Goal: Task Accomplishment & Management: Manage account settings

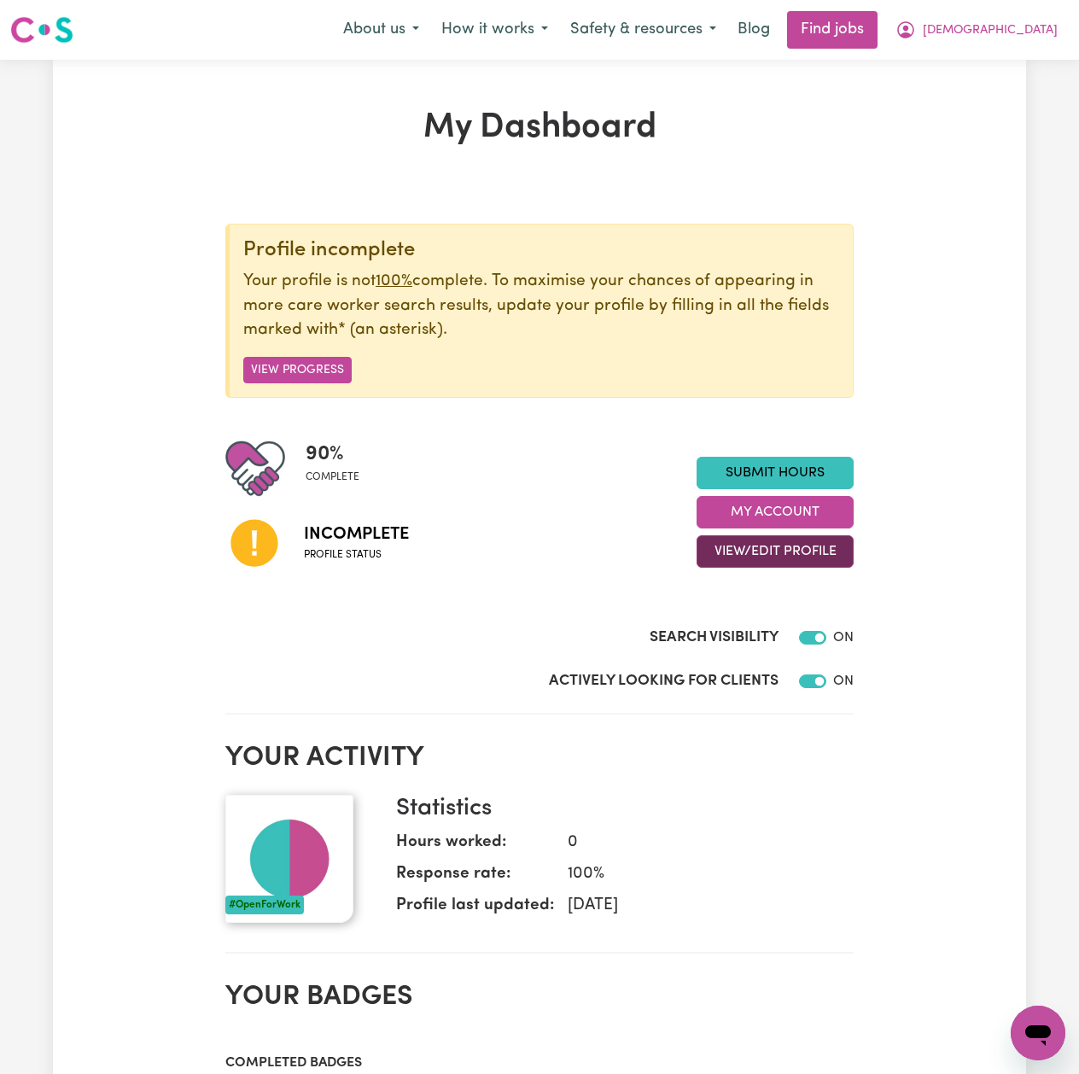
click at [755, 545] on button "View/Edit Profile" at bounding box center [775, 551] width 157 height 32
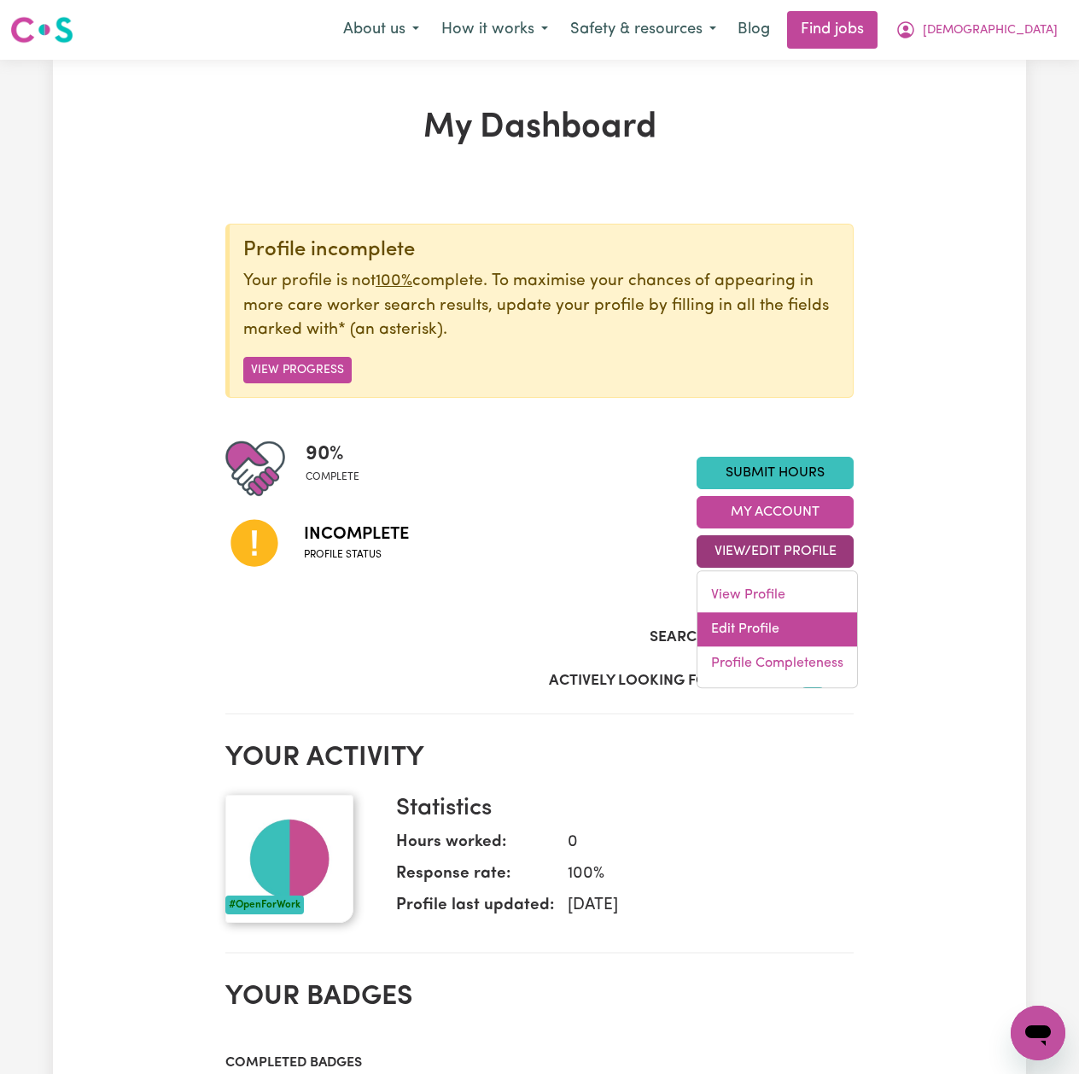
click at [732, 628] on link "Edit Profile" at bounding box center [777, 630] width 160 height 34
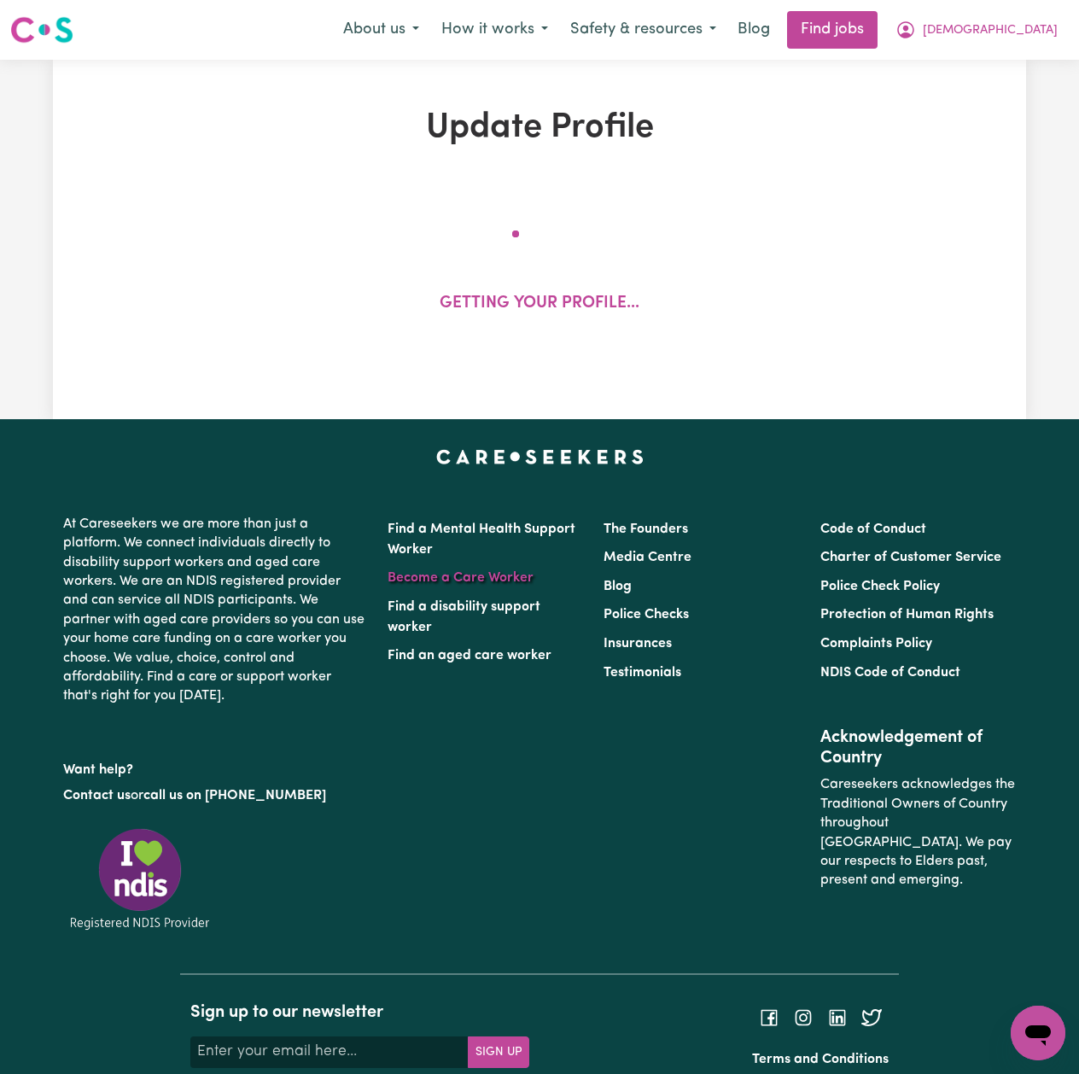
select select "[DEMOGRAPHIC_DATA]"
select select "Australian PR"
select select "Studying a healthcare related degree or qualification"
select select "40"
select select "45"
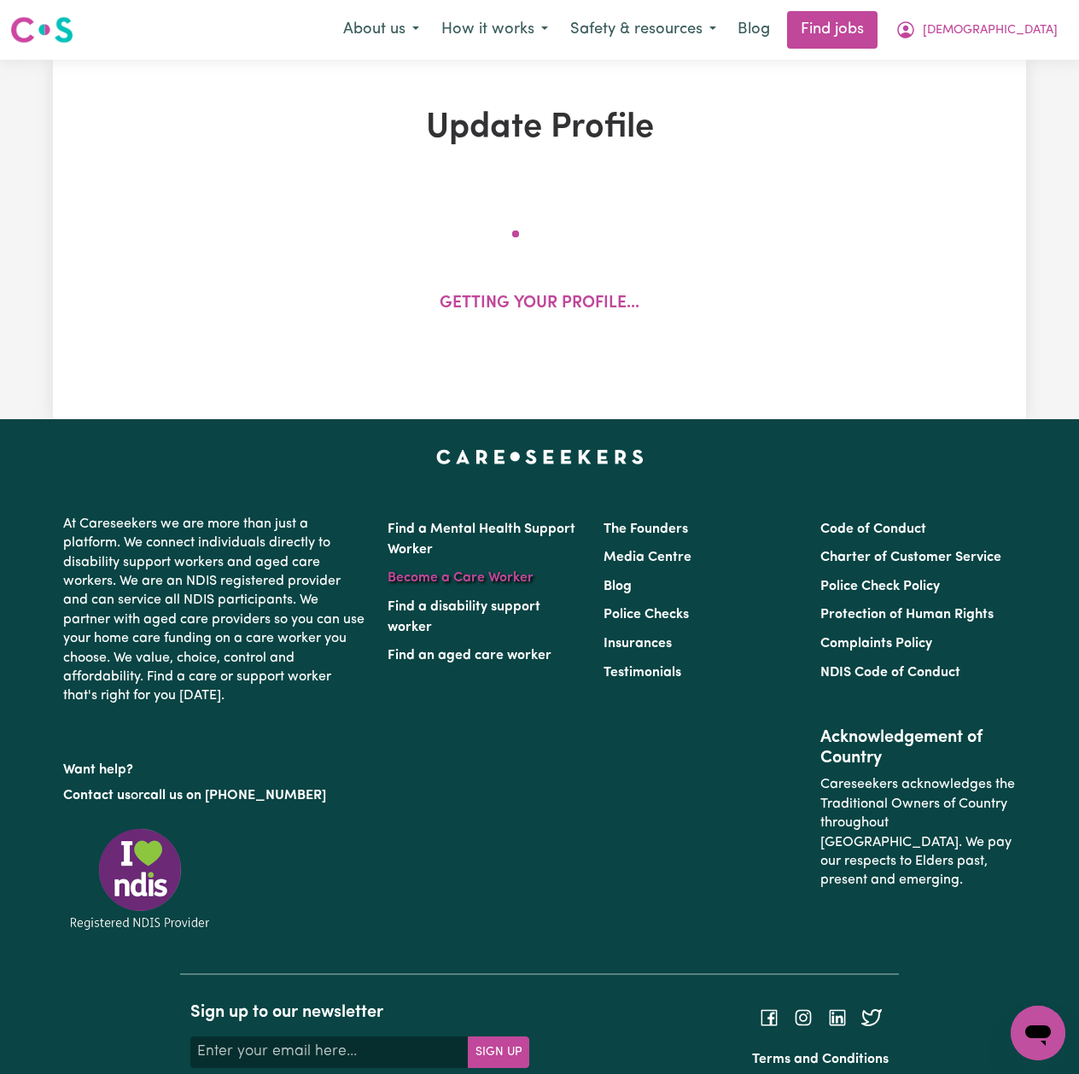
select select "55"
select select "65"
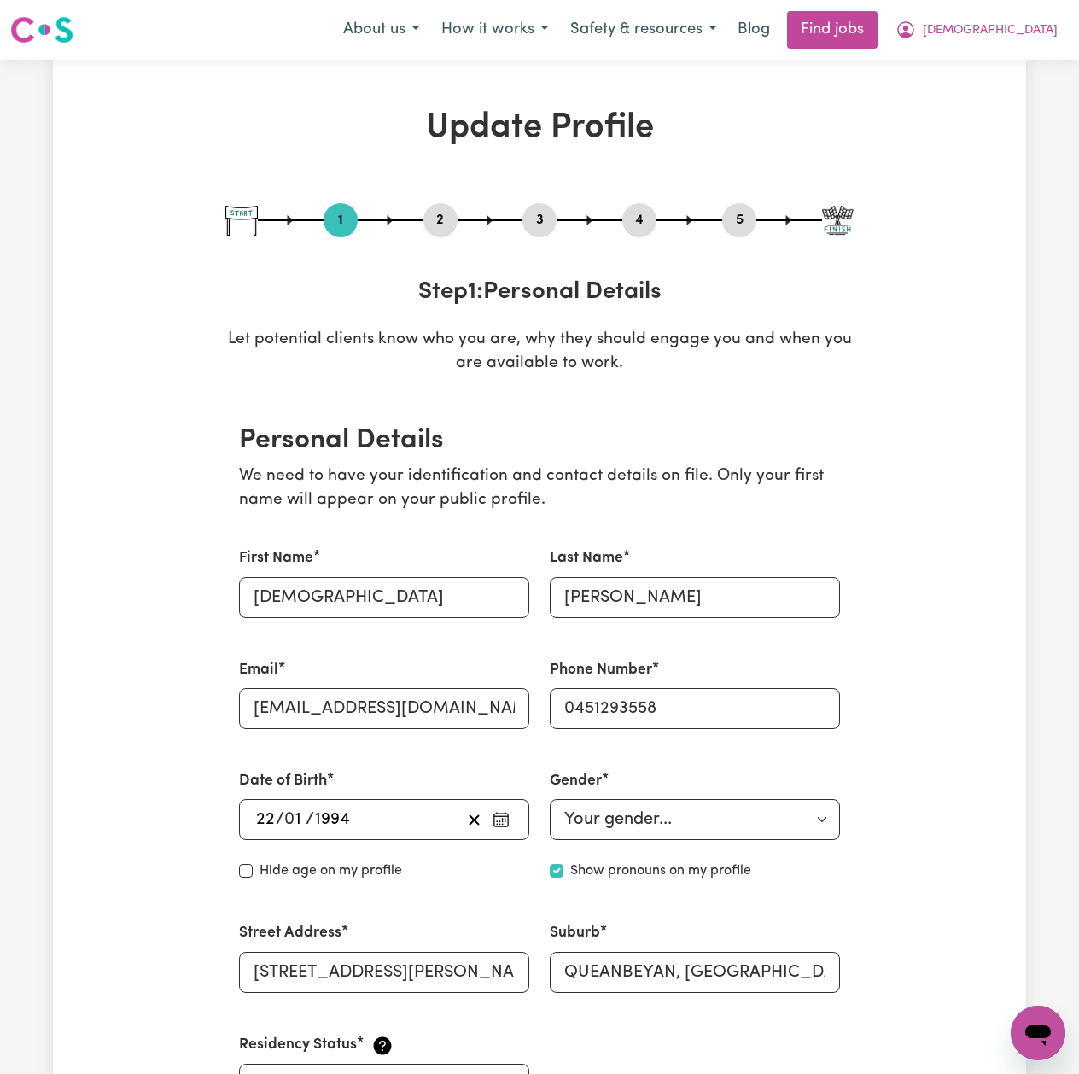
click at [452, 209] on button "2" at bounding box center [440, 220] width 34 height 22
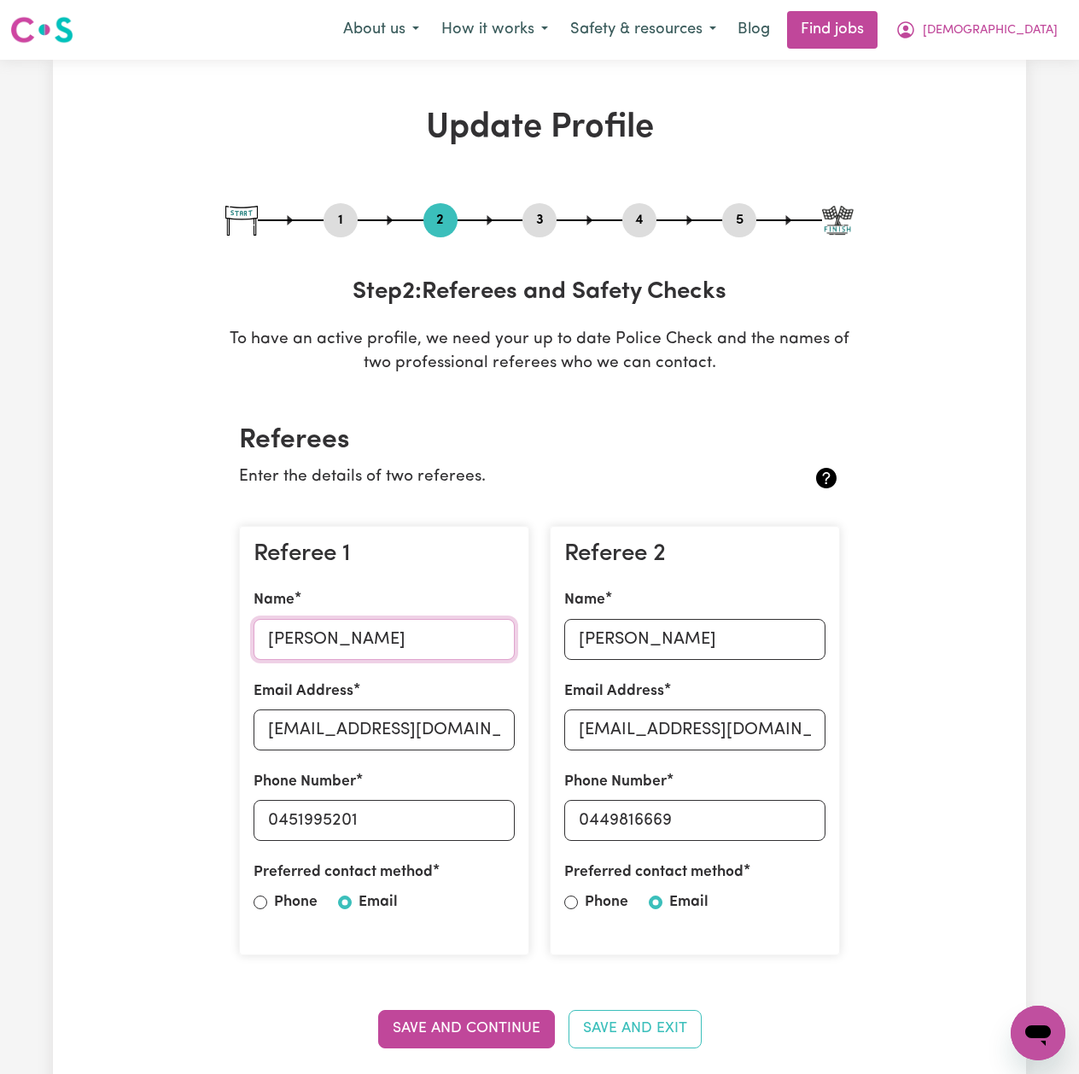
click at [309, 639] on input "[PERSON_NAME]" at bounding box center [384, 639] width 261 height 41
click at [424, 714] on input "[EMAIL_ADDRESS][DOMAIN_NAME]" at bounding box center [384, 729] width 261 height 41
click at [434, 823] on input "0451995201" at bounding box center [384, 820] width 261 height 41
drag, startPoint x: 281, startPoint y: 817, endPoint x: 440, endPoint y: 821, distance: 159.7
click at [440, 821] on input "0451995201" at bounding box center [384, 820] width 261 height 41
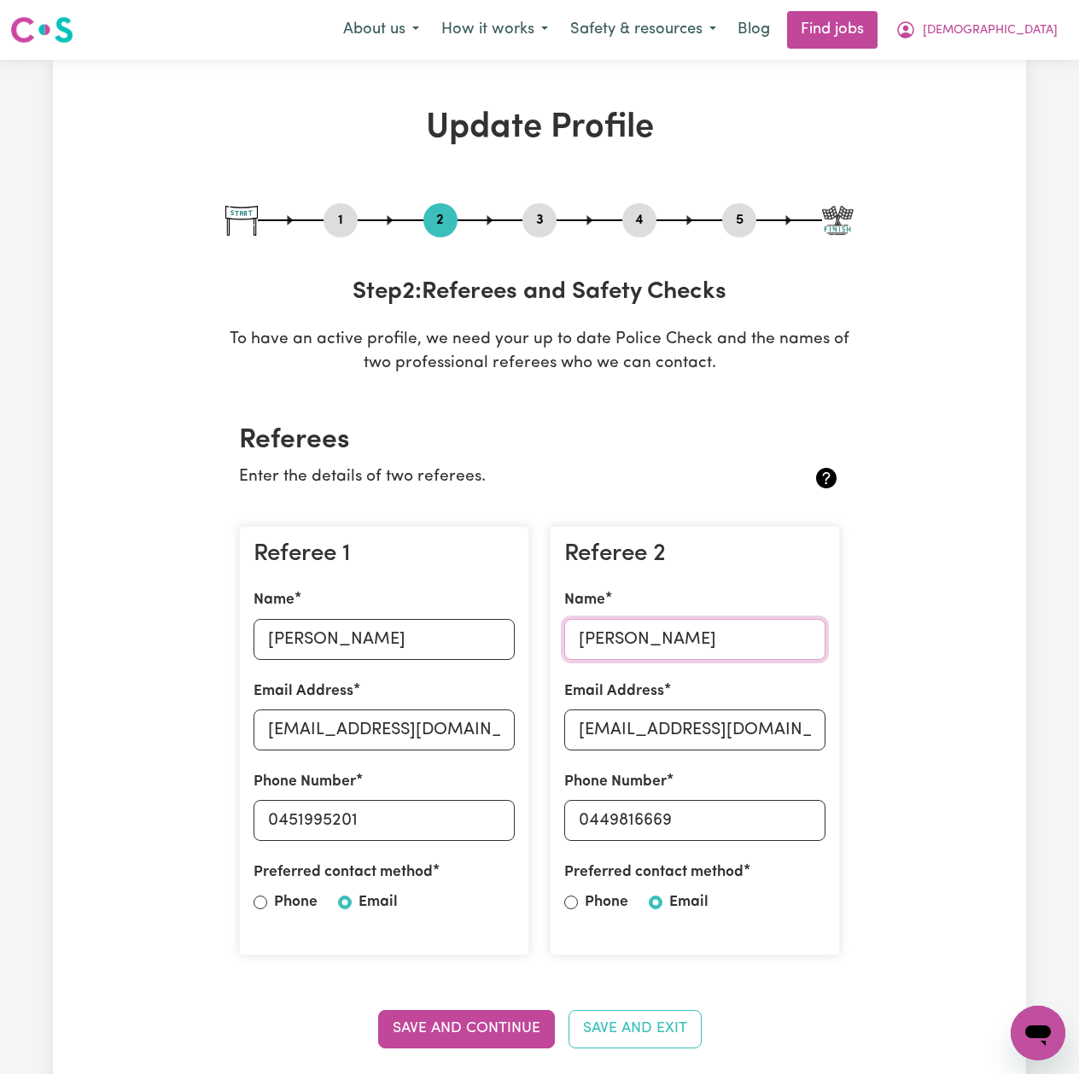
click at [728, 650] on input "[PERSON_NAME]" at bounding box center [694, 639] width 261 height 41
click at [574, 738] on input "[EMAIL_ADDRESS][DOMAIN_NAME]" at bounding box center [694, 729] width 261 height 41
drag, startPoint x: 592, startPoint y: 825, endPoint x: 746, endPoint y: 835, distance: 154.8
click at [746, 835] on input "0449816669" at bounding box center [694, 820] width 261 height 41
click at [732, 220] on button "5" at bounding box center [739, 220] width 34 height 22
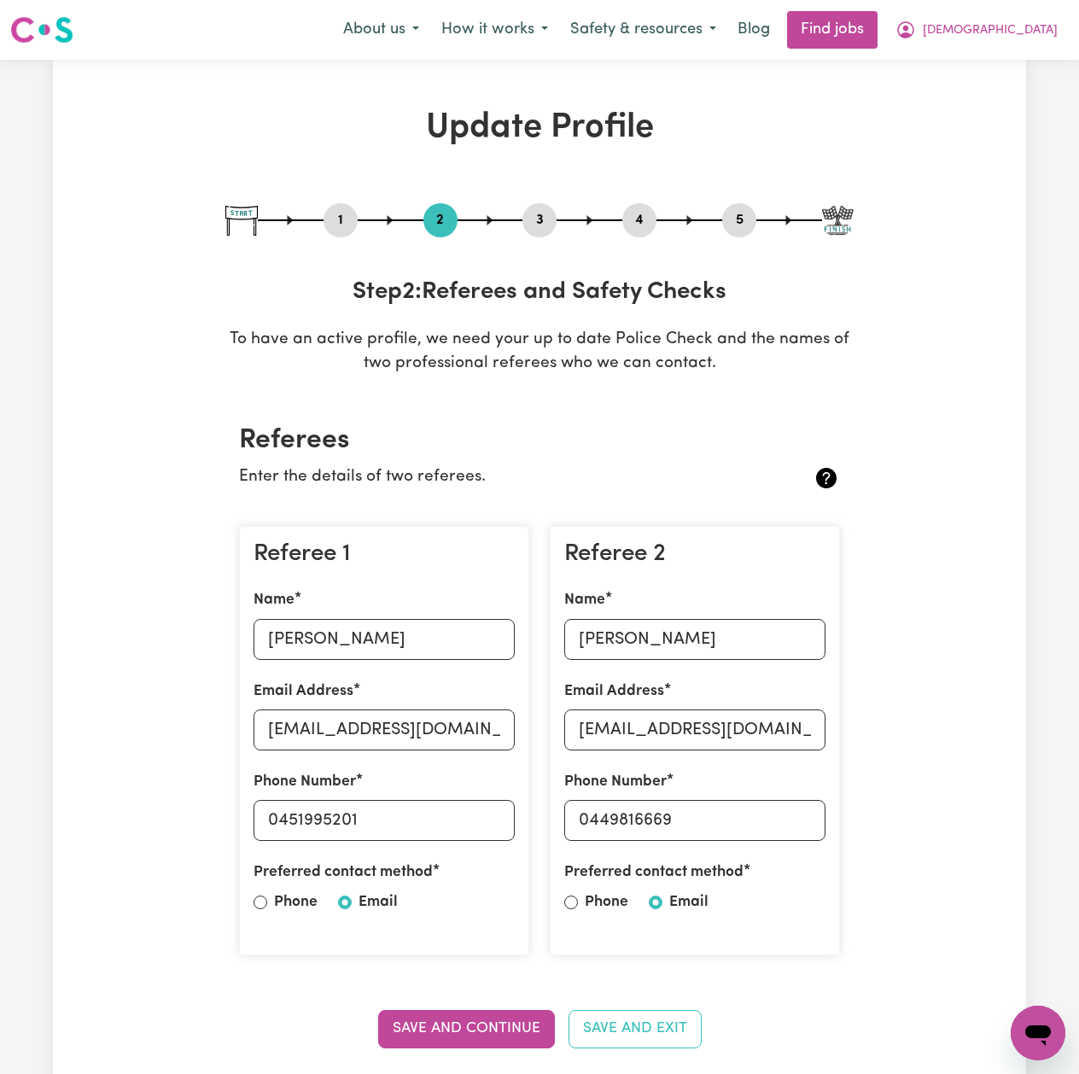
select select "I am providing services through another platform"
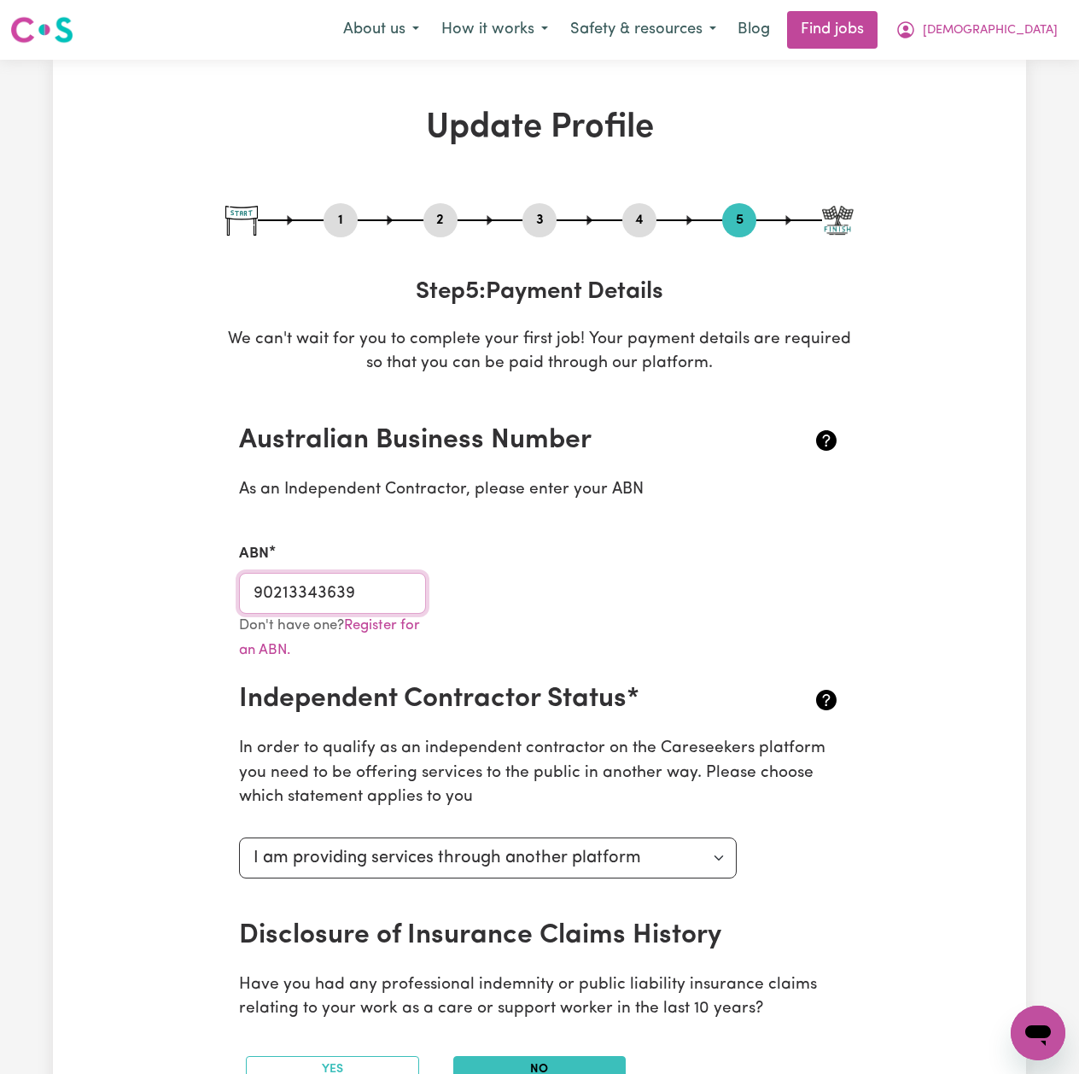
click at [299, 580] on input "90213343639" at bounding box center [332, 593] width 187 height 41
click at [1029, 51] on nav "Menu About us How it works Safety & resources Blog Find jobs [DEMOGRAPHIC_DATA]" at bounding box center [539, 30] width 1079 height 60
click at [1028, 41] on button "[DEMOGRAPHIC_DATA]" at bounding box center [976, 30] width 184 height 36
click at [984, 96] on link "My Dashboard" at bounding box center [1000, 98] width 135 height 32
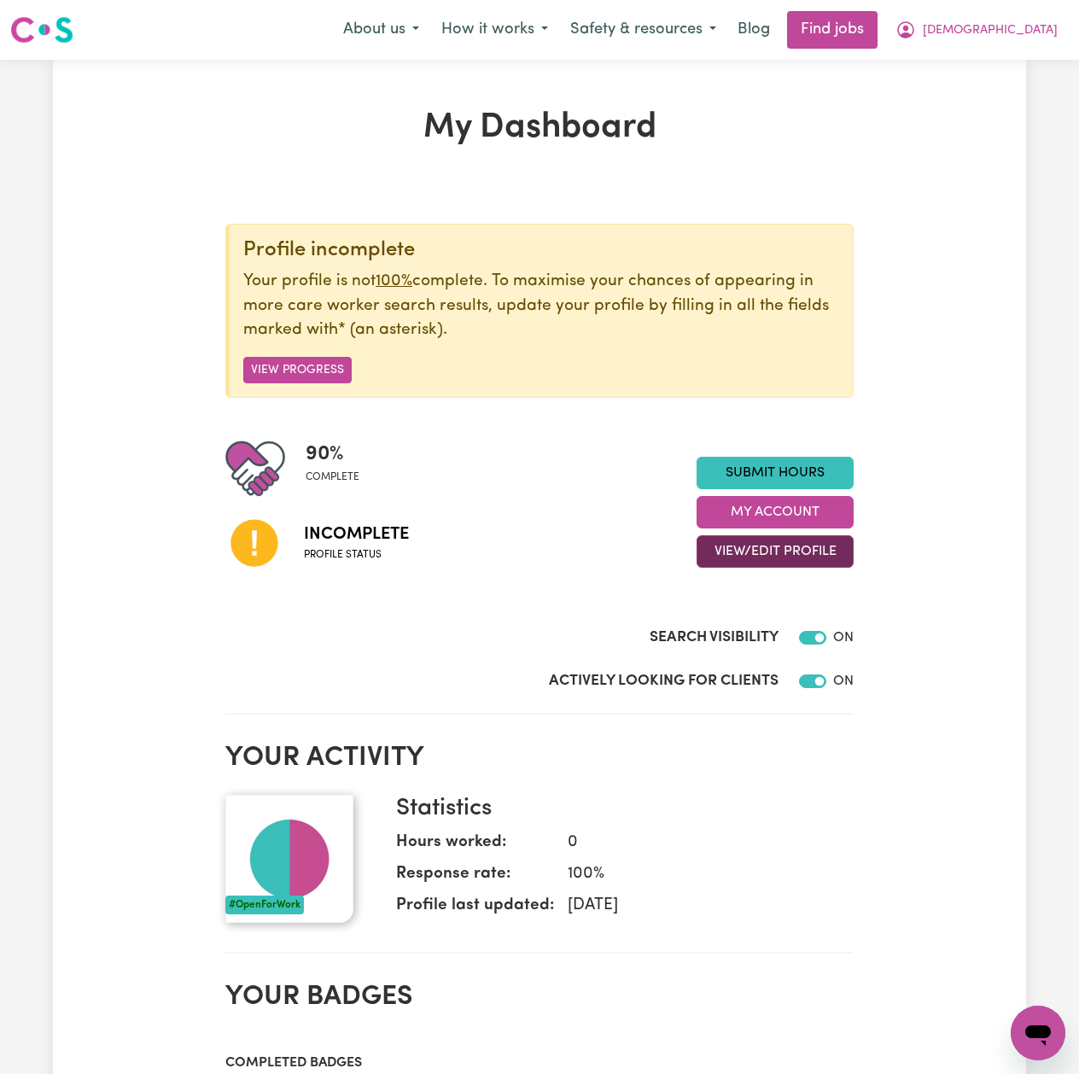
click at [759, 551] on button "View/Edit Profile" at bounding box center [775, 551] width 157 height 32
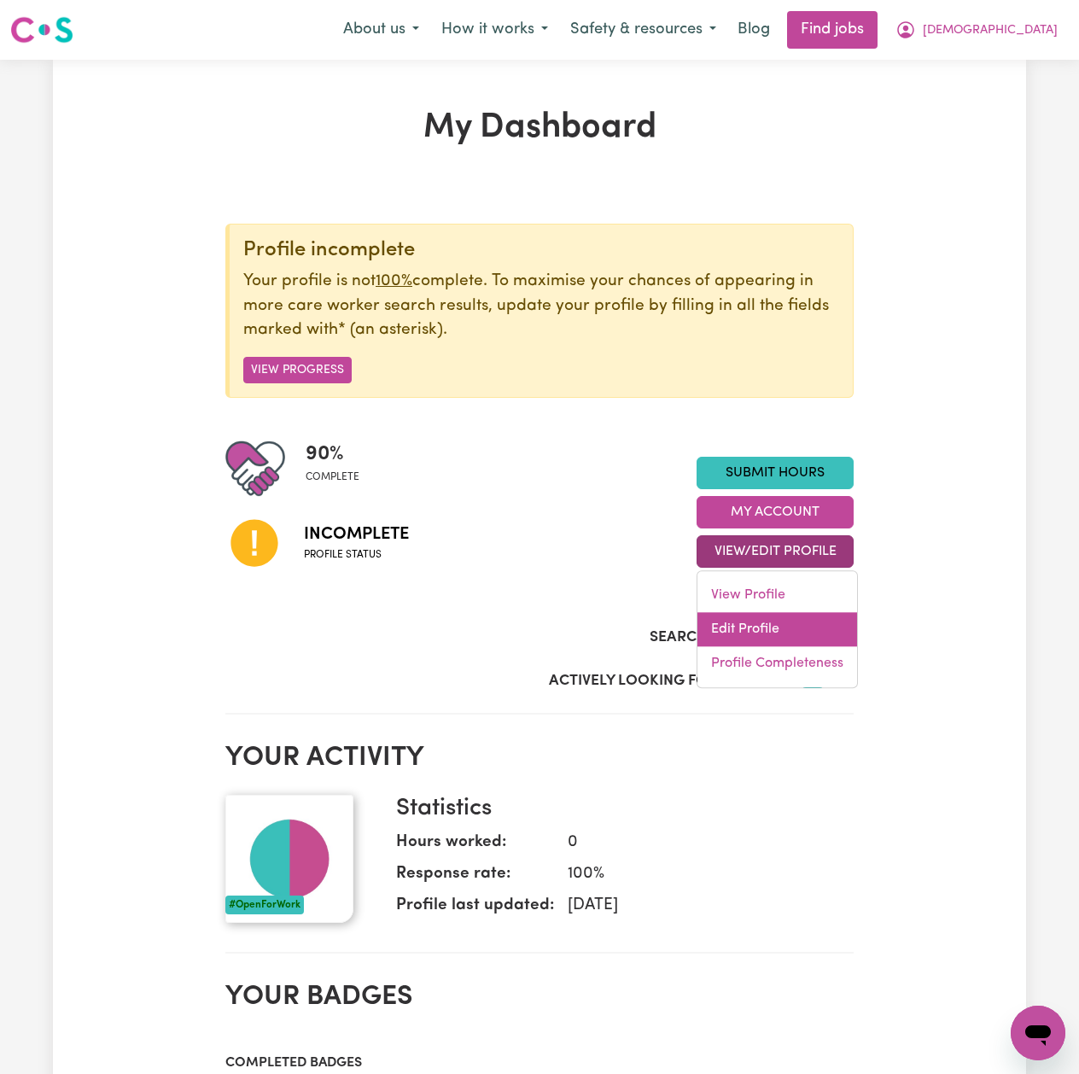
click at [732, 633] on link "Edit Profile" at bounding box center [777, 630] width 160 height 34
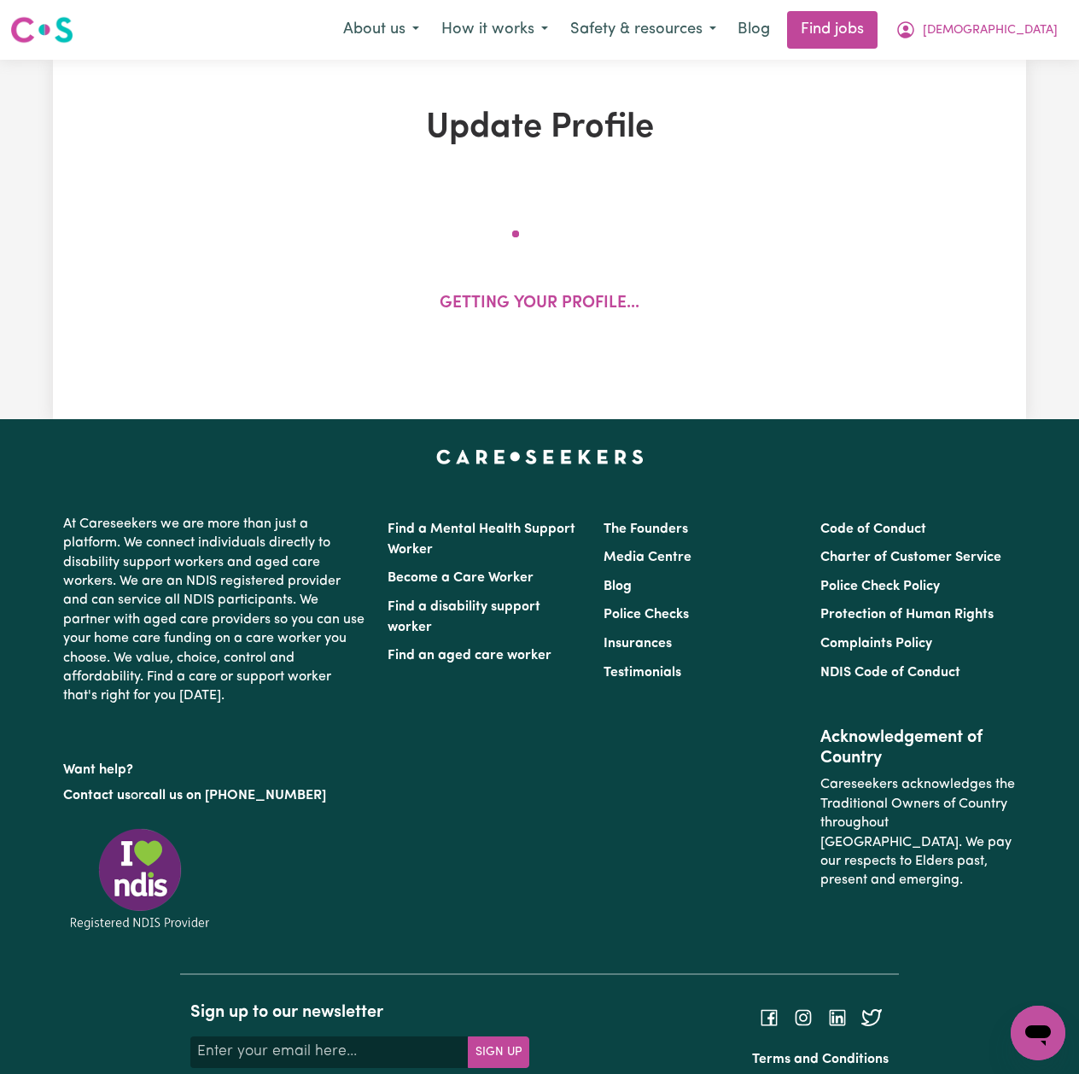
select select "[DEMOGRAPHIC_DATA]"
select select "Australian PR"
select select "Studying a healthcare related degree or qualification"
select select "40"
select select "45"
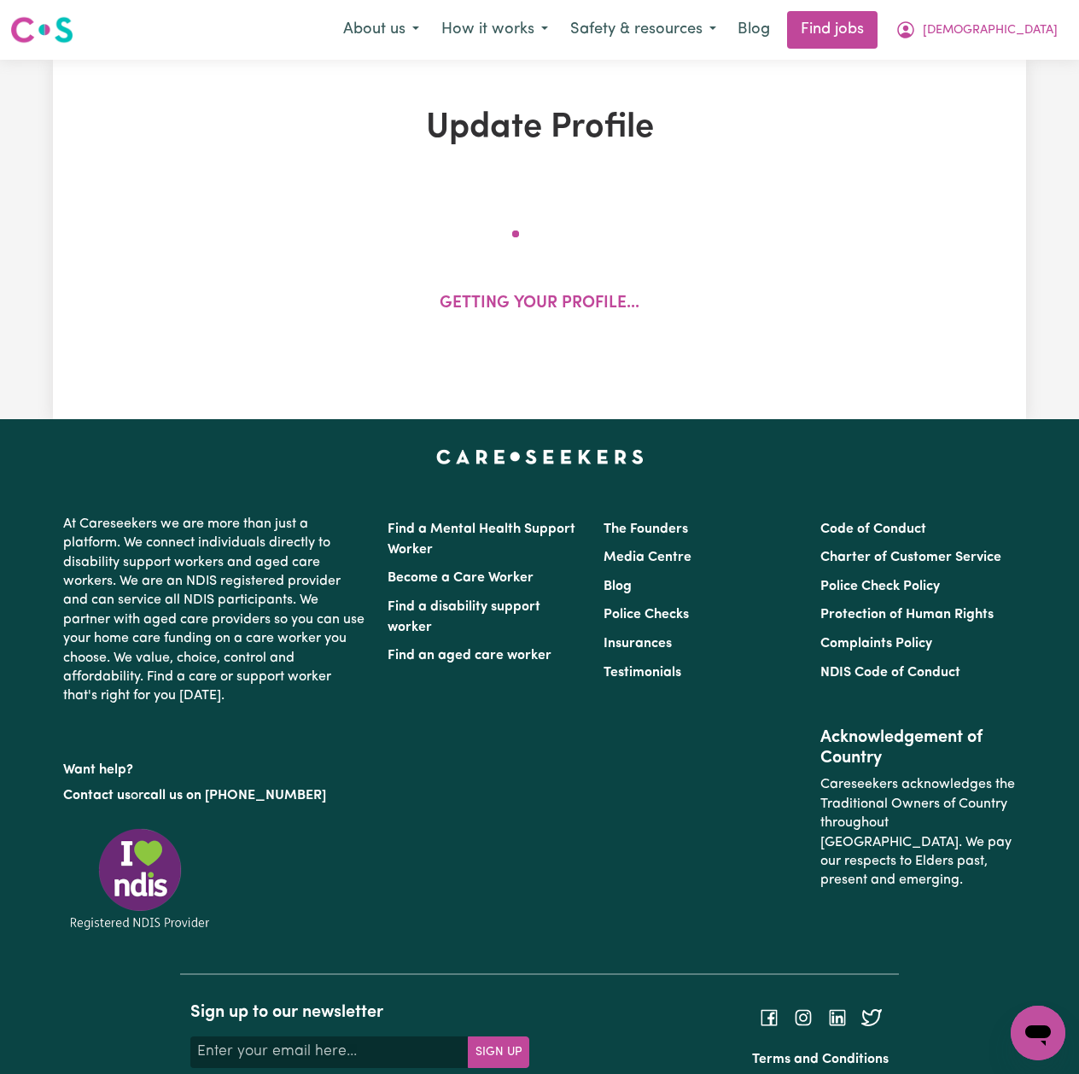
select select "55"
select select "65"
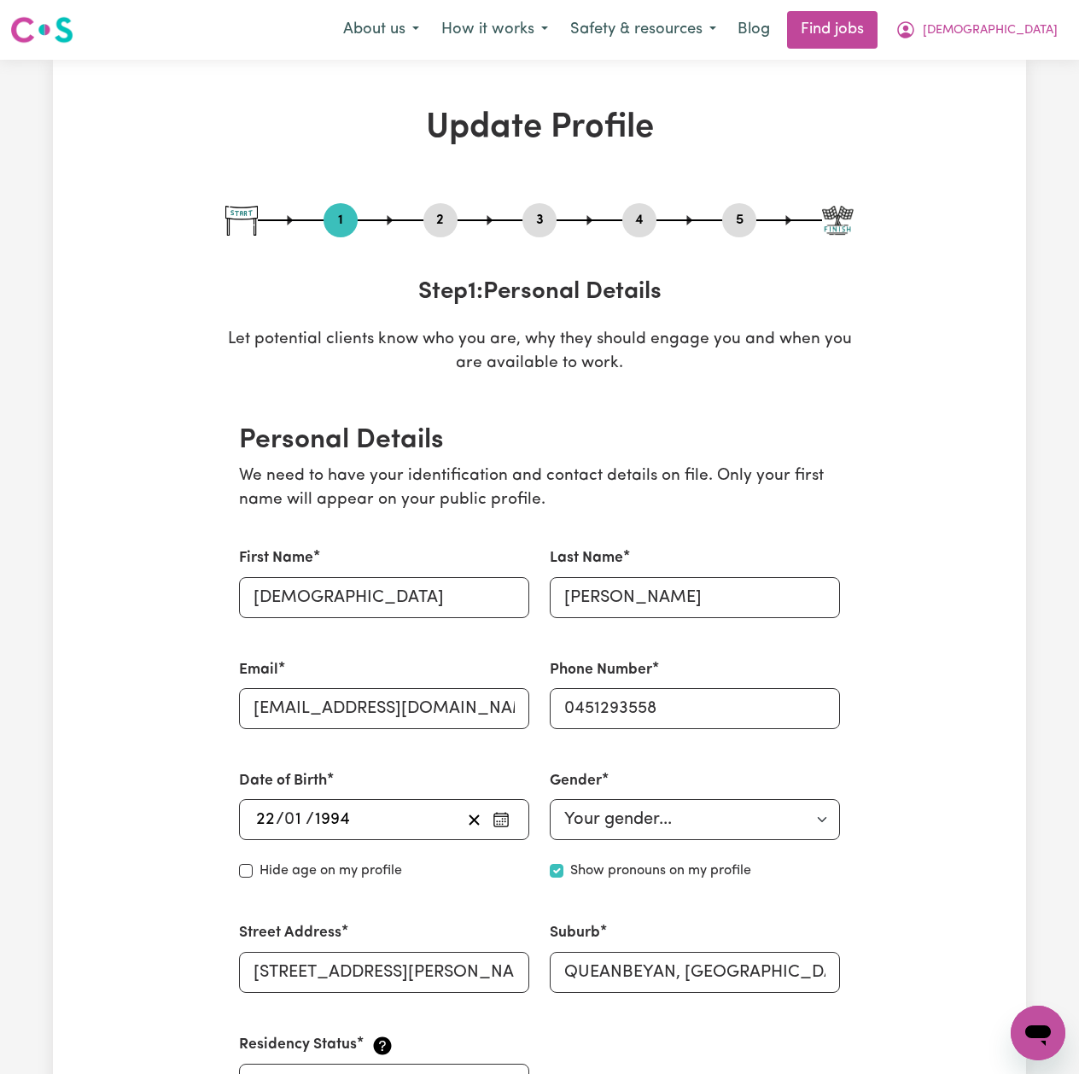
drag, startPoint x: 527, startPoint y: 224, endPoint x: 582, endPoint y: 233, distance: 56.3
click at [533, 225] on button "3" at bounding box center [539, 220] width 34 height 22
select select "2025"
select select "Certificate III (Individual Support)"
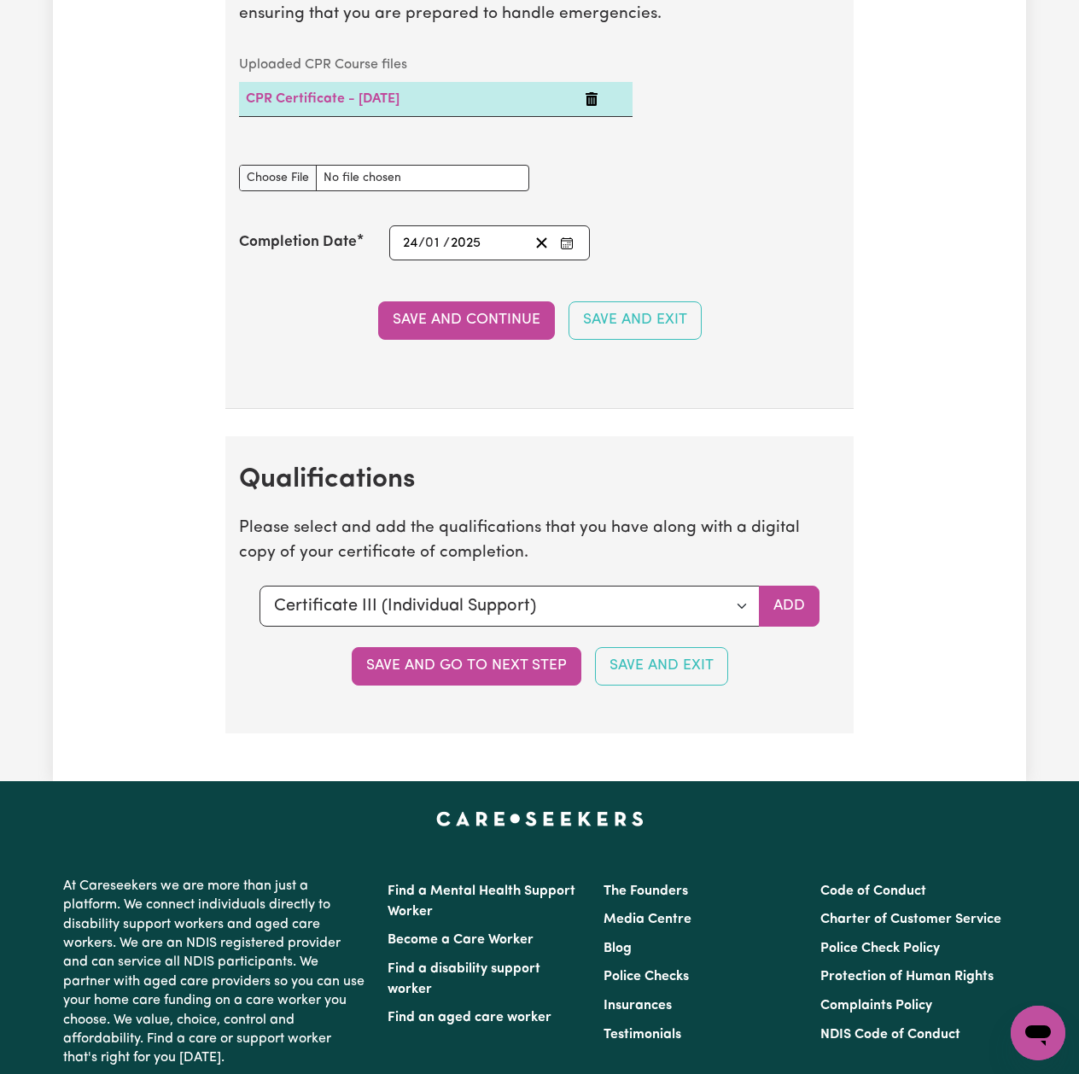
scroll to position [4234, 0]
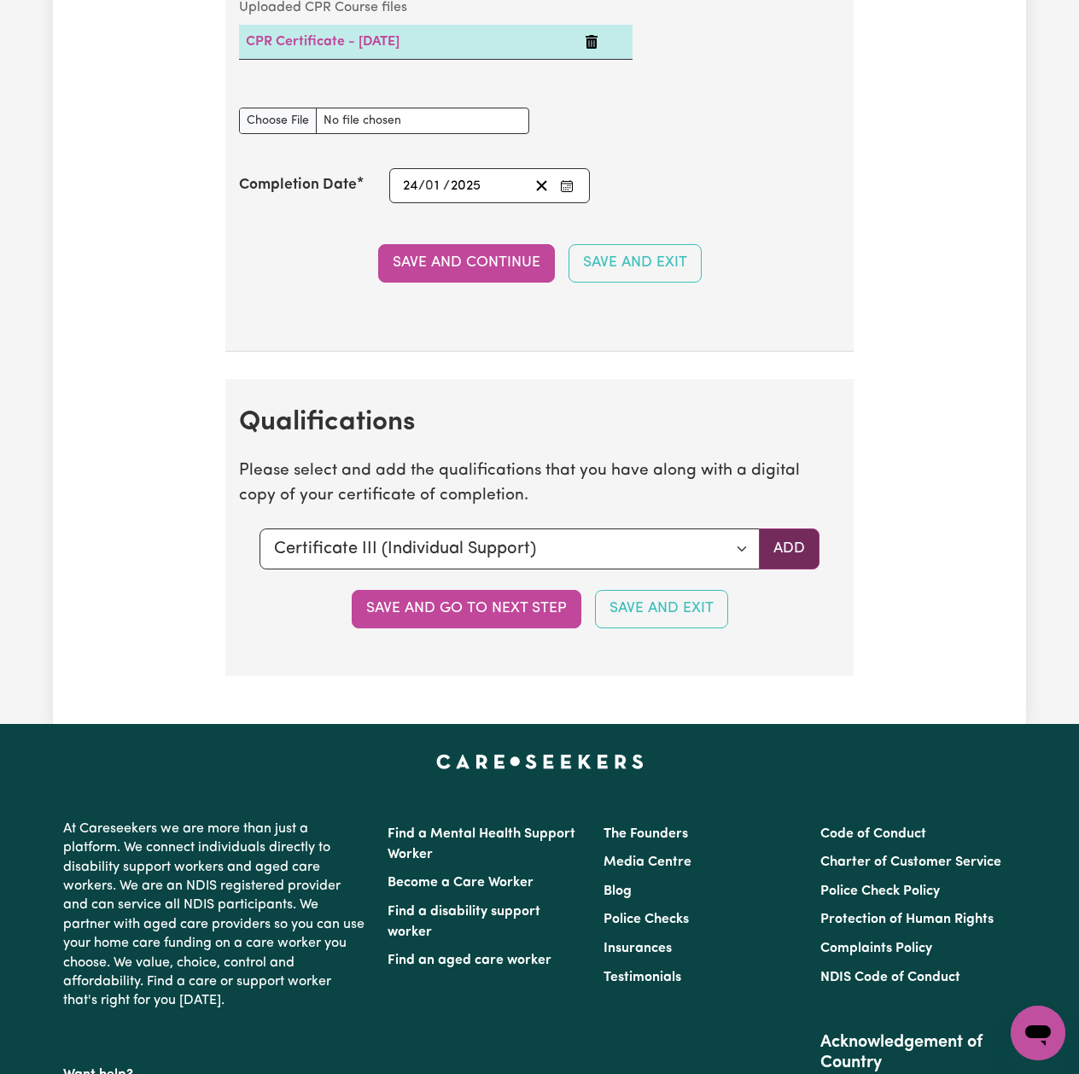
click at [796, 569] on button "Add" at bounding box center [789, 548] width 61 height 41
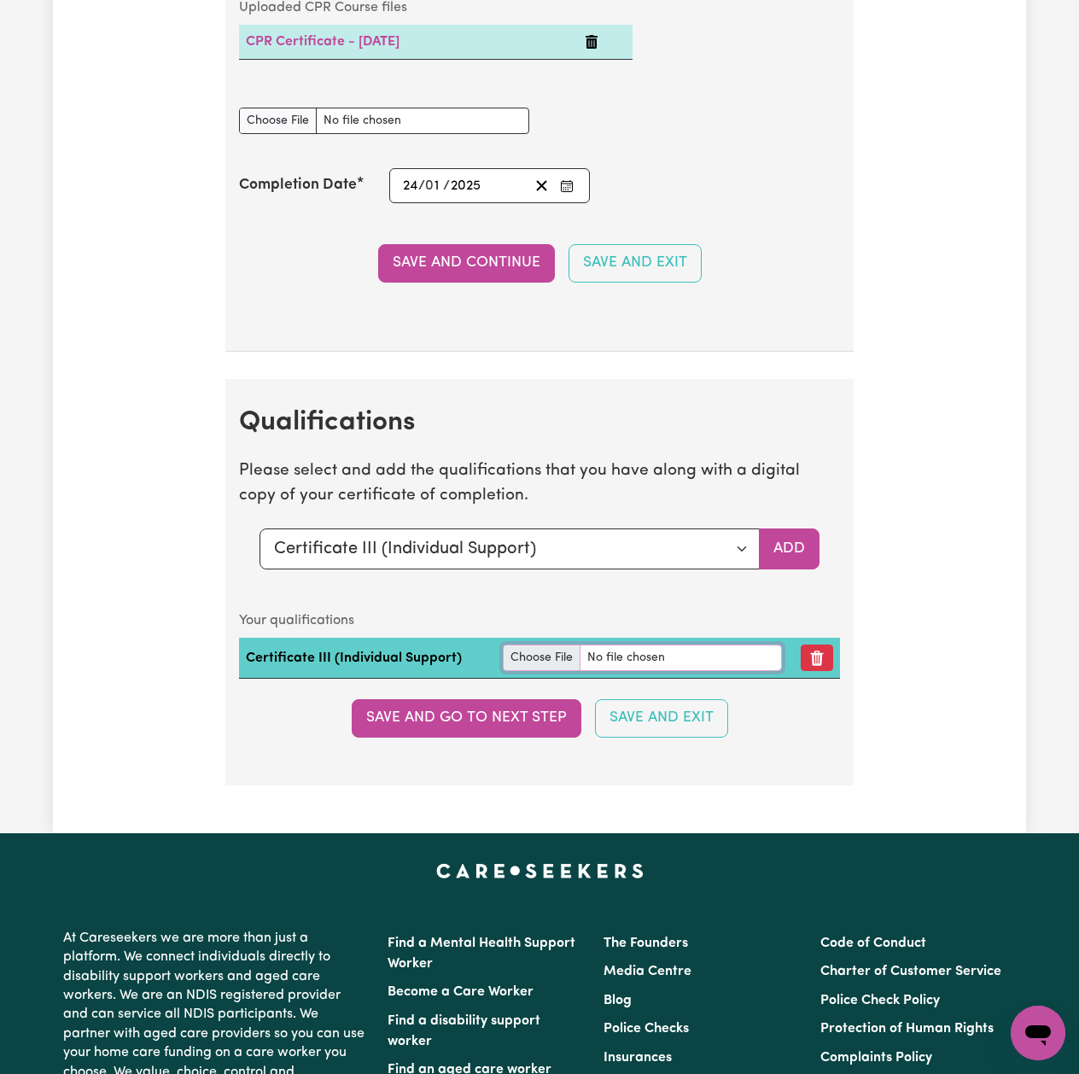
click at [588, 671] on input "file" at bounding box center [642, 657] width 278 height 26
type input "C:\fakepath\[PERSON_NAME] Certificate III in Individual Support.pdf"
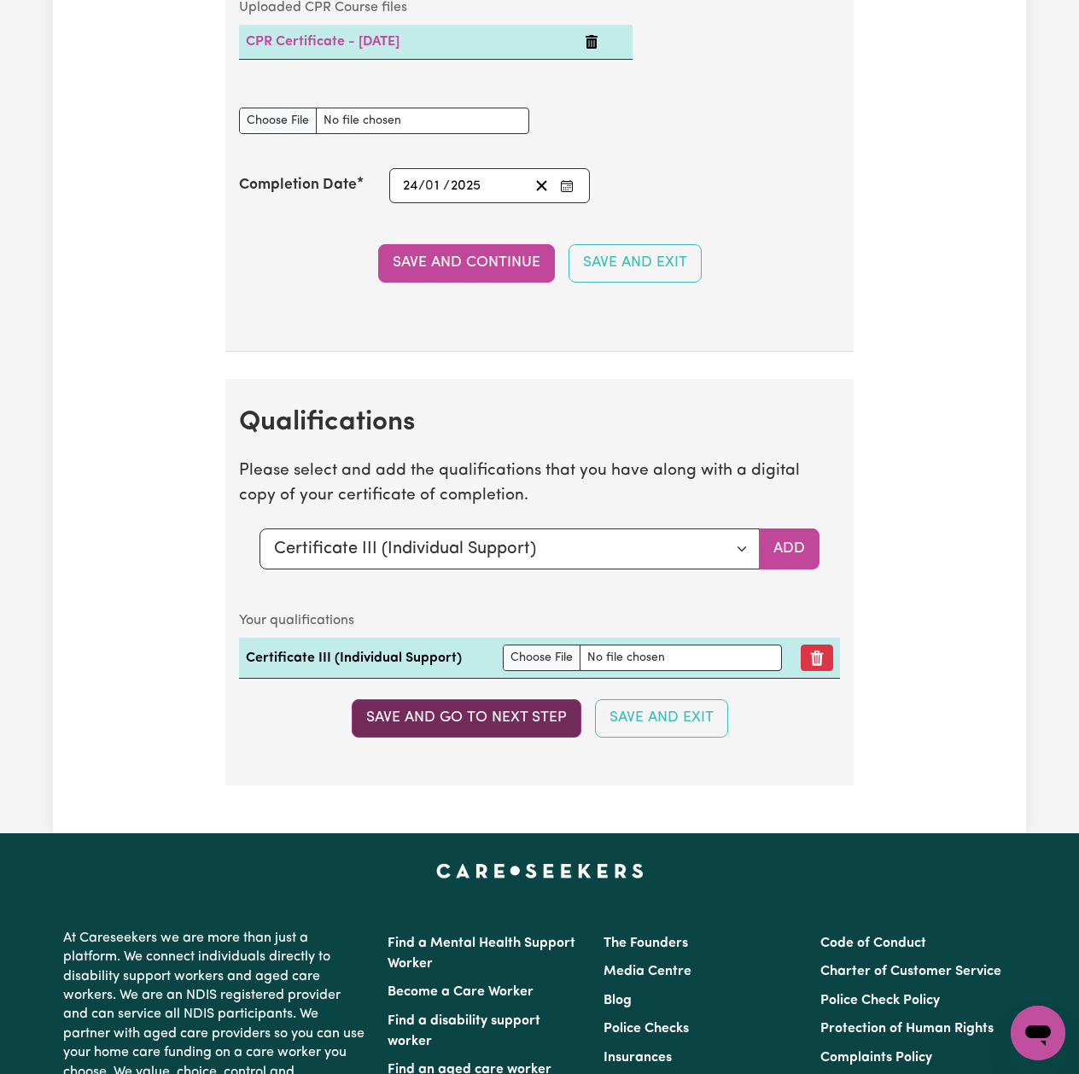
click at [504, 737] on button "Save and go to next step" at bounding box center [467, 718] width 230 height 38
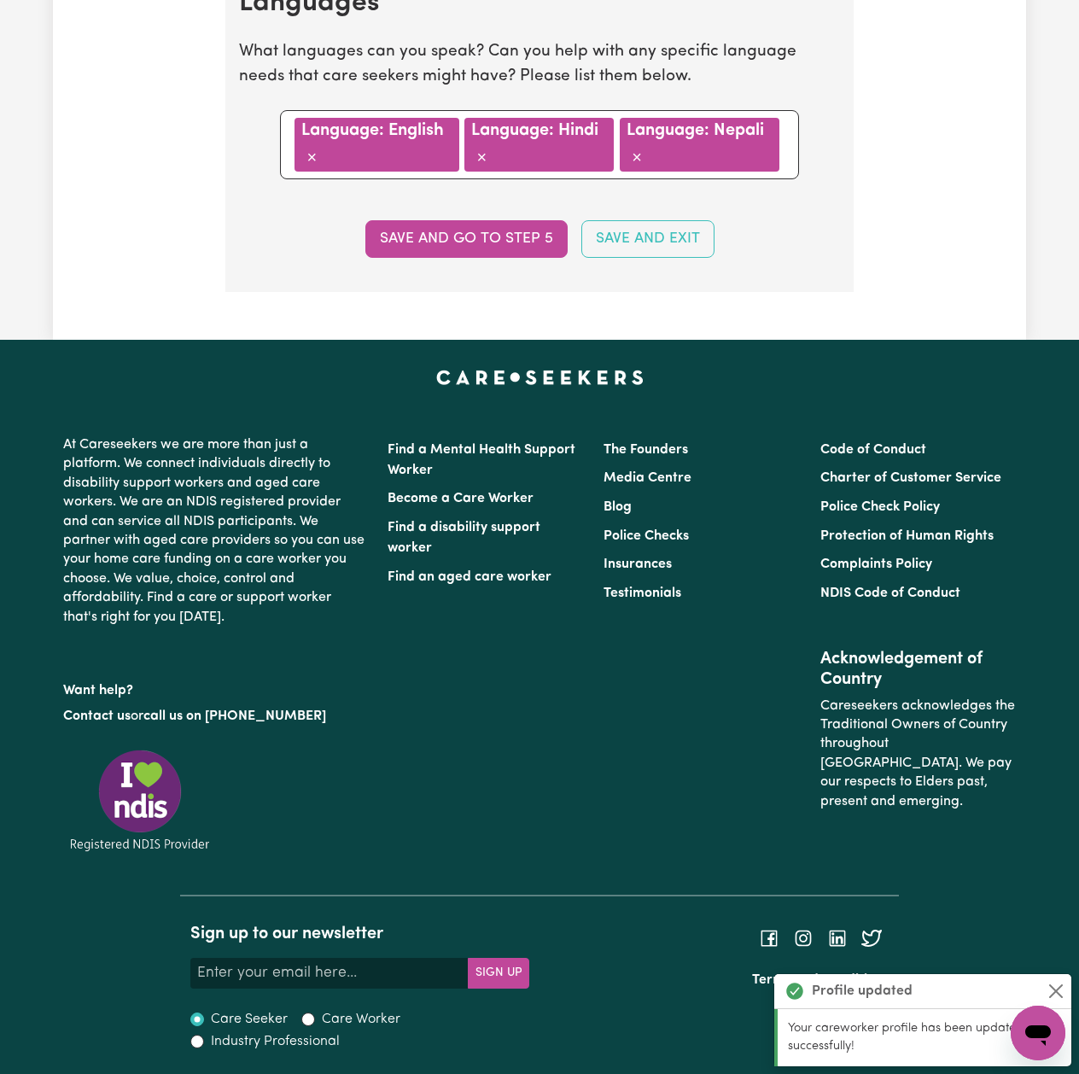
scroll to position [0, 0]
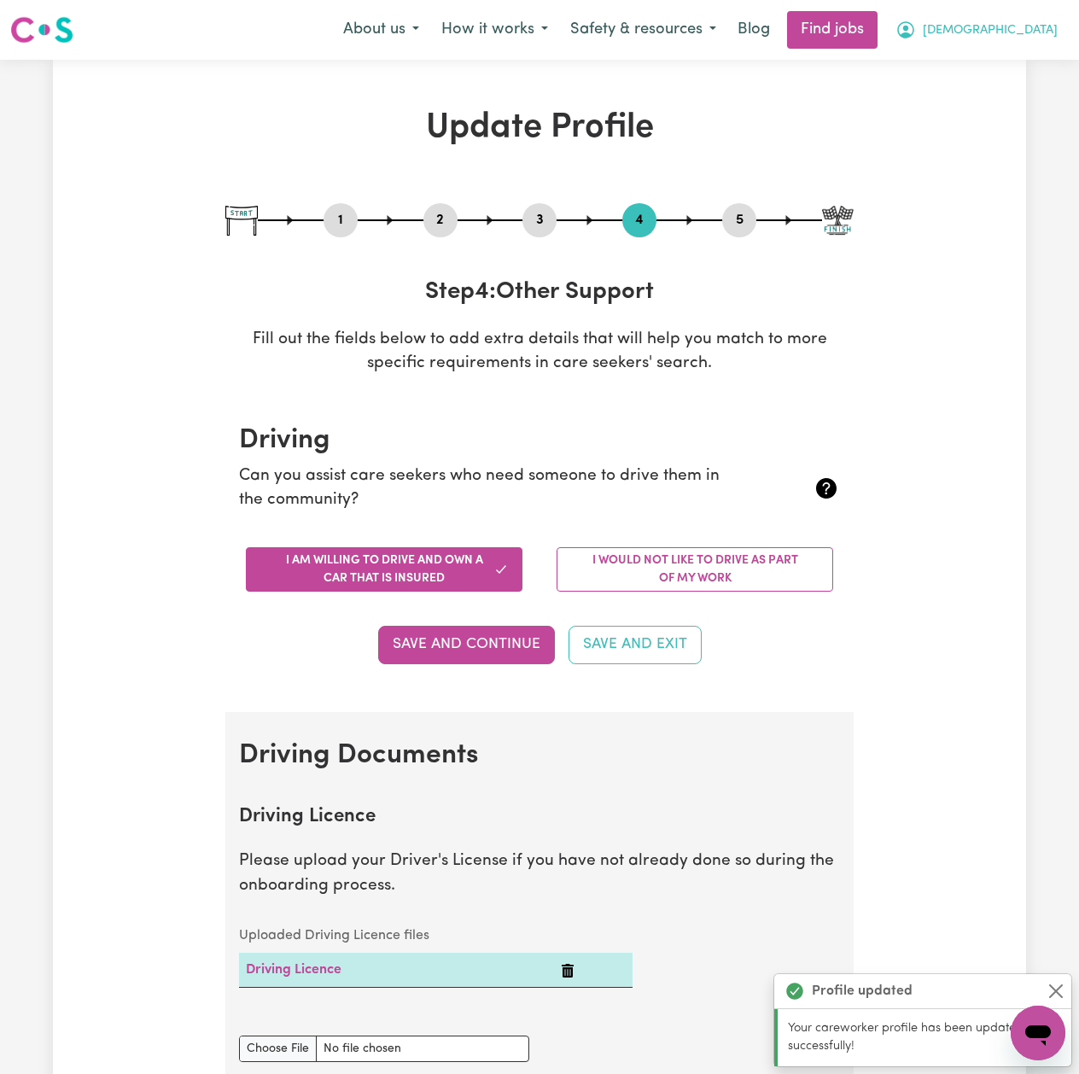
click at [1009, 46] on button "[DEMOGRAPHIC_DATA]" at bounding box center [976, 30] width 184 height 36
click at [978, 131] on link "Logout" at bounding box center [1000, 130] width 135 height 32
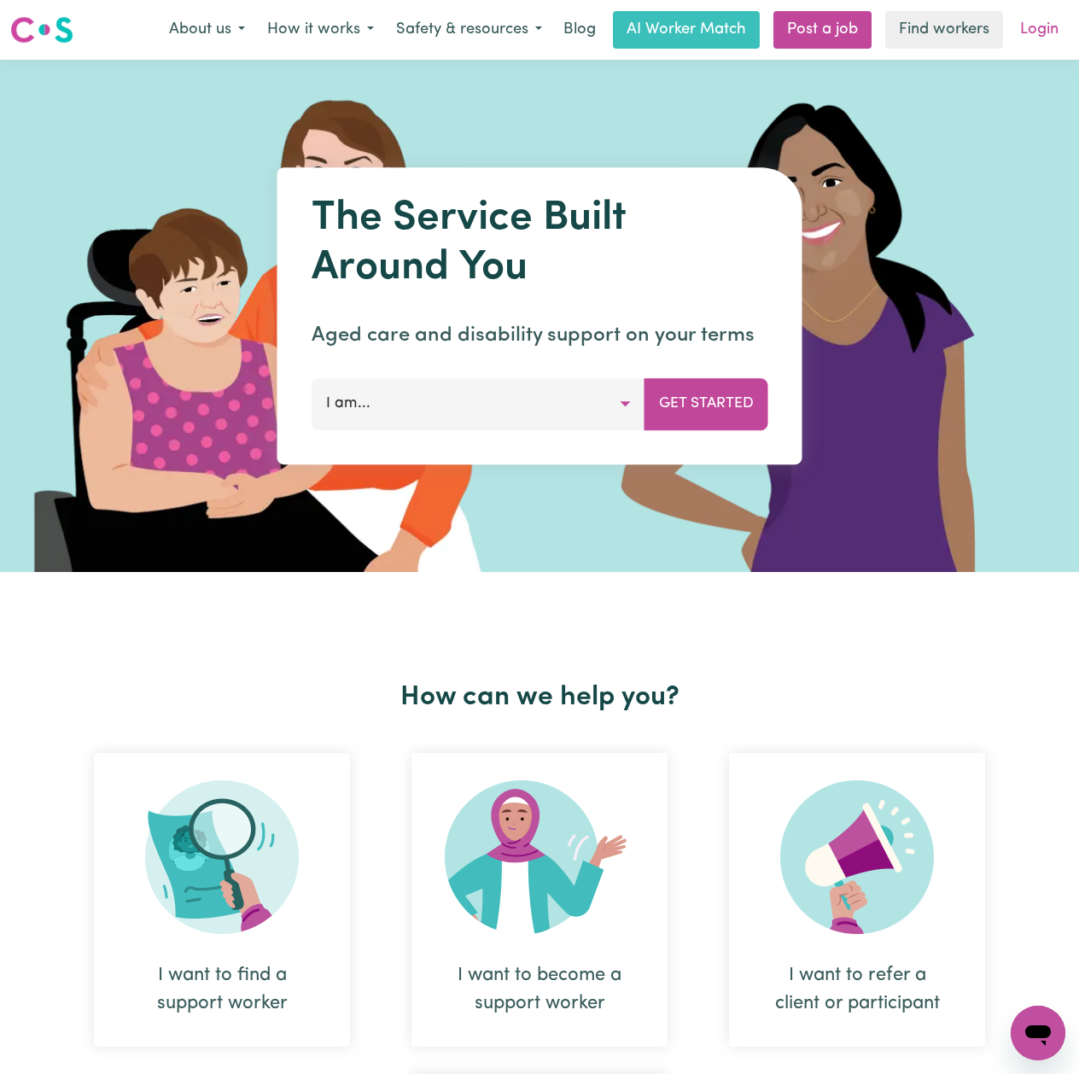
click at [1043, 14] on link "Login" at bounding box center [1039, 30] width 59 height 38
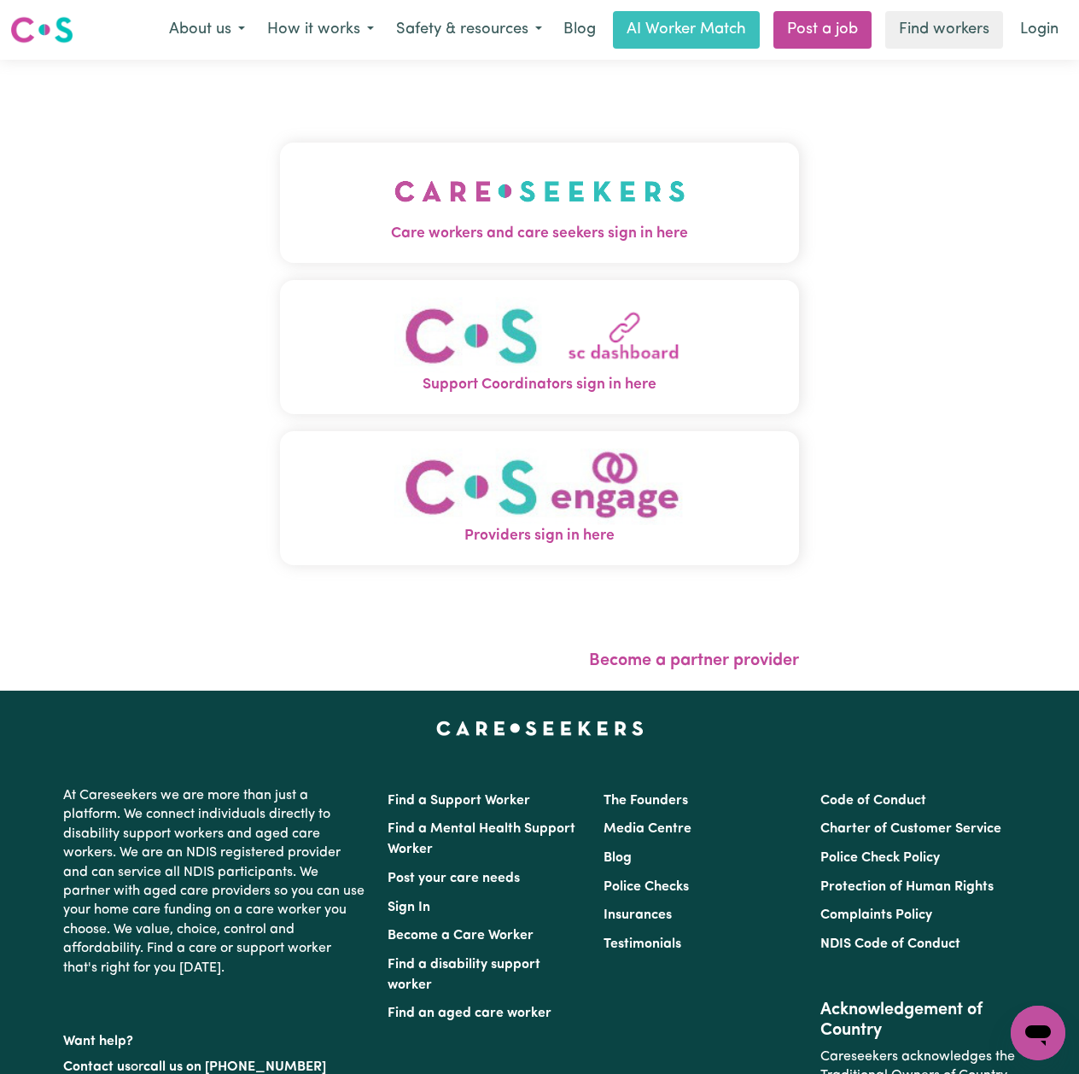
click at [458, 164] on button "Care workers and care seekers sign in here" at bounding box center [539, 203] width 519 height 120
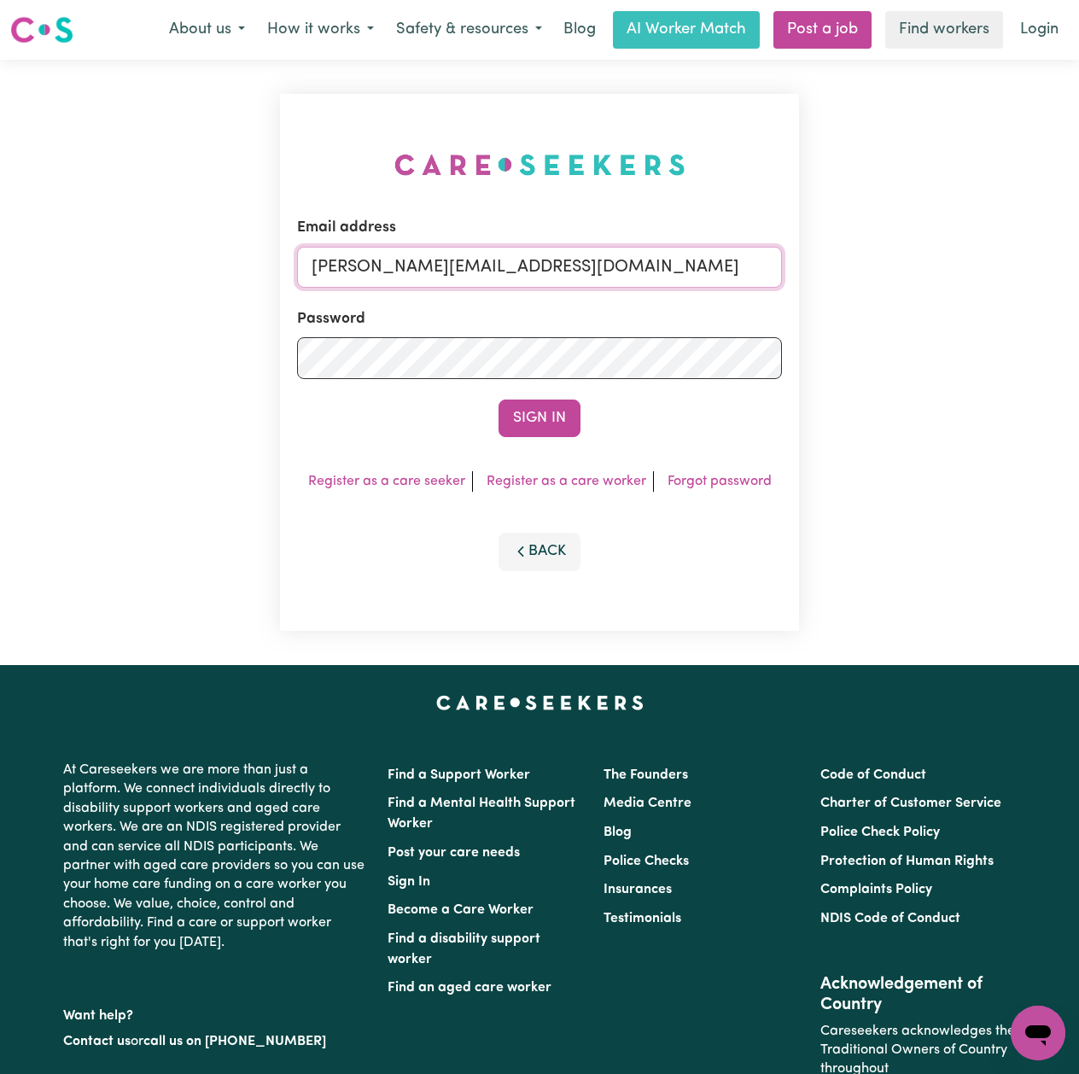
click at [456, 274] on input "[PERSON_NAME][EMAIL_ADDRESS][DOMAIN_NAME]" at bounding box center [539, 267] width 485 height 41
drag, startPoint x: 399, startPoint y: 265, endPoint x: 929, endPoint y: 321, distance: 532.2
click at [929, 321] on div "Email address Superuser~[EMAIL_ADDRESS][DOMAIN_NAME] Password Sign In Register …" at bounding box center [539, 362] width 1079 height 605
type input "Superuser~[EMAIL_ADDRESS][DOMAIN_NAME]"
click at [526, 408] on button "Sign In" at bounding box center [540, 418] width 82 height 38
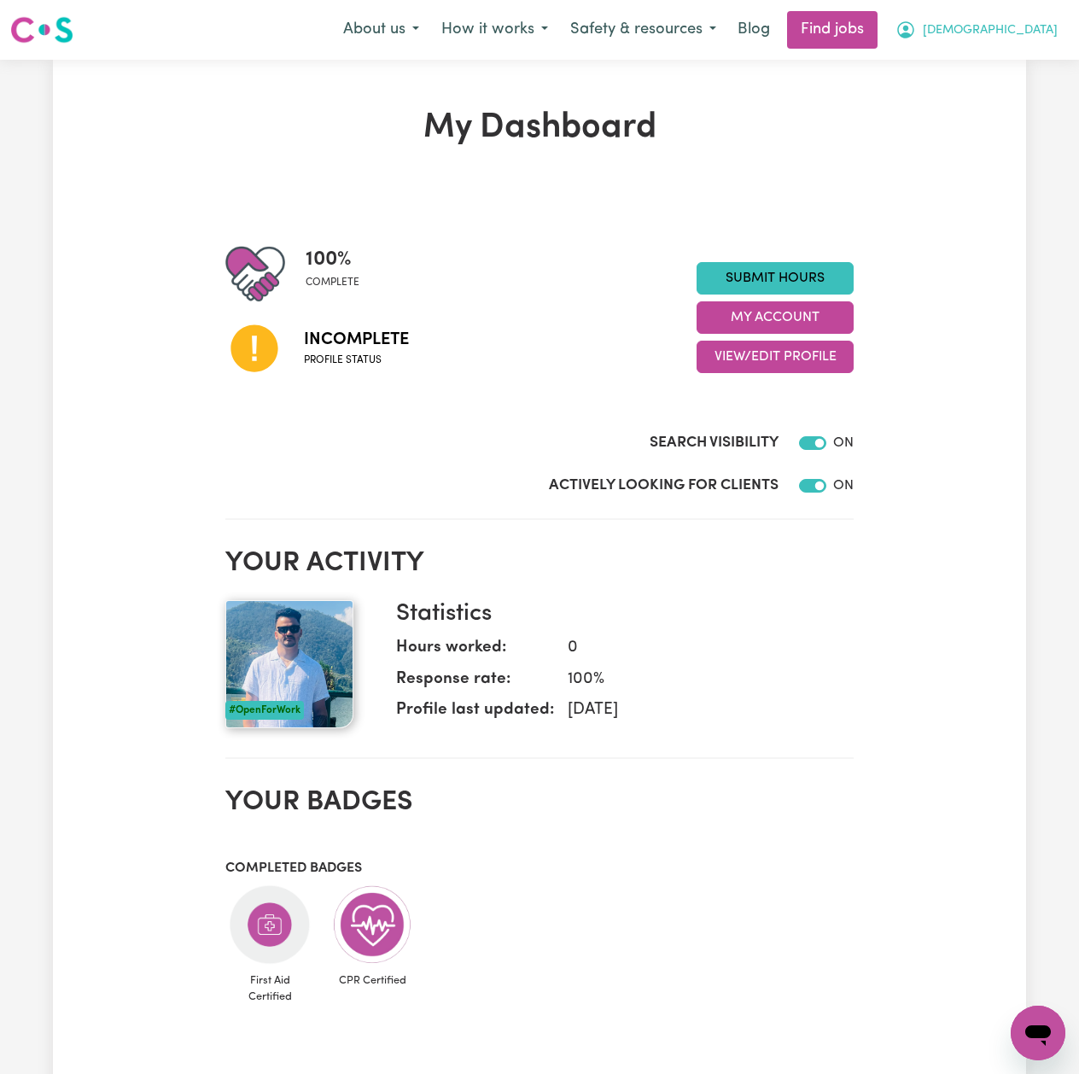
click at [994, 15] on button "[DEMOGRAPHIC_DATA]" at bounding box center [976, 30] width 184 height 36
click at [970, 149] on div "My Dashboard 100 % complete Incomplete Profile status Submit Hours My Account V…" at bounding box center [539, 902] width 973 height 1589
click at [1028, 36] on span "[DEMOGRAPHIC_DATA]" at bounding box center [990, 30] width 135 height 19
click at [988, 124] on link "Logout" at bounding box center [1000, 130] width 135 height 32
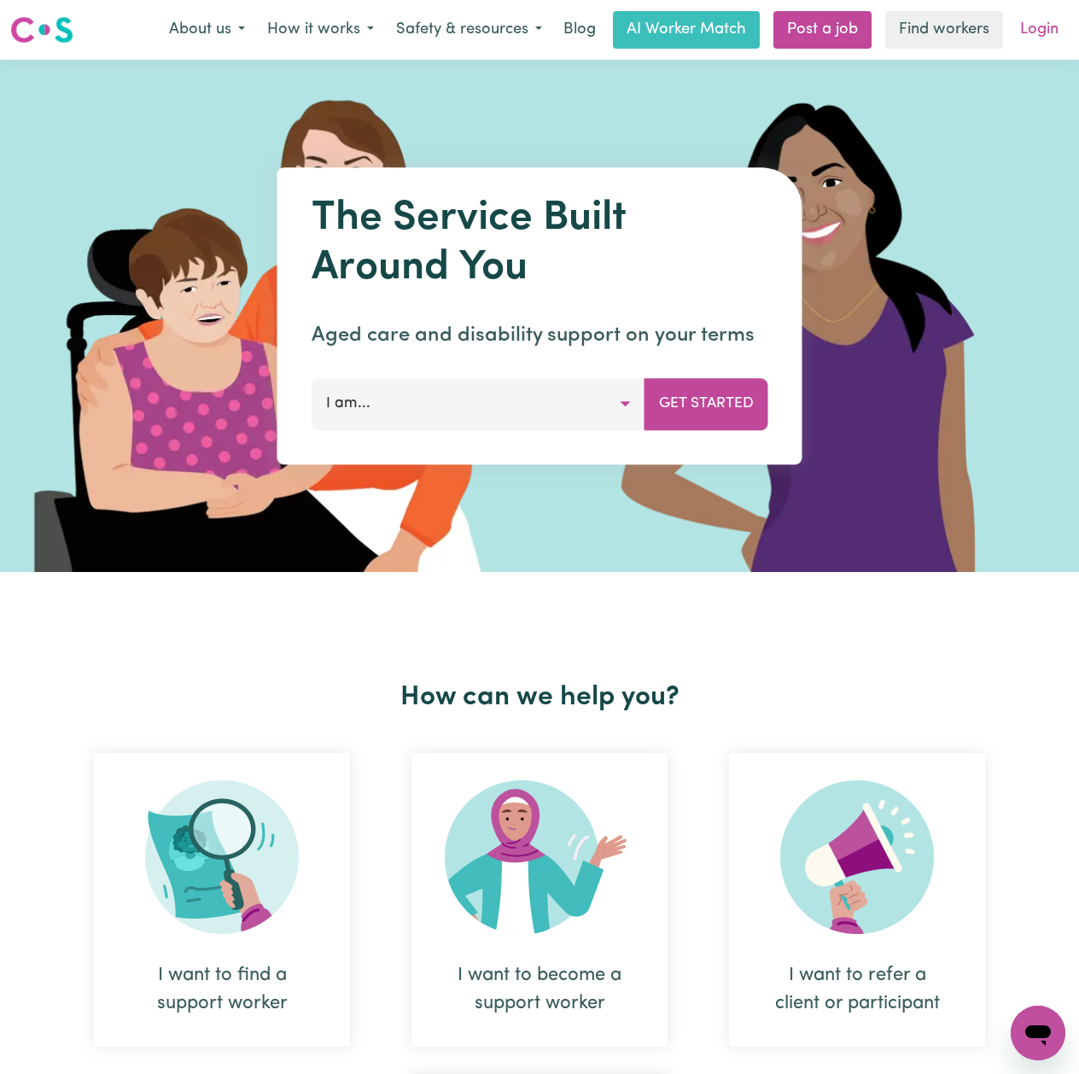
click at [1029, 34] on link "Login" at bounding box center [1039, 30] width 59 height 38
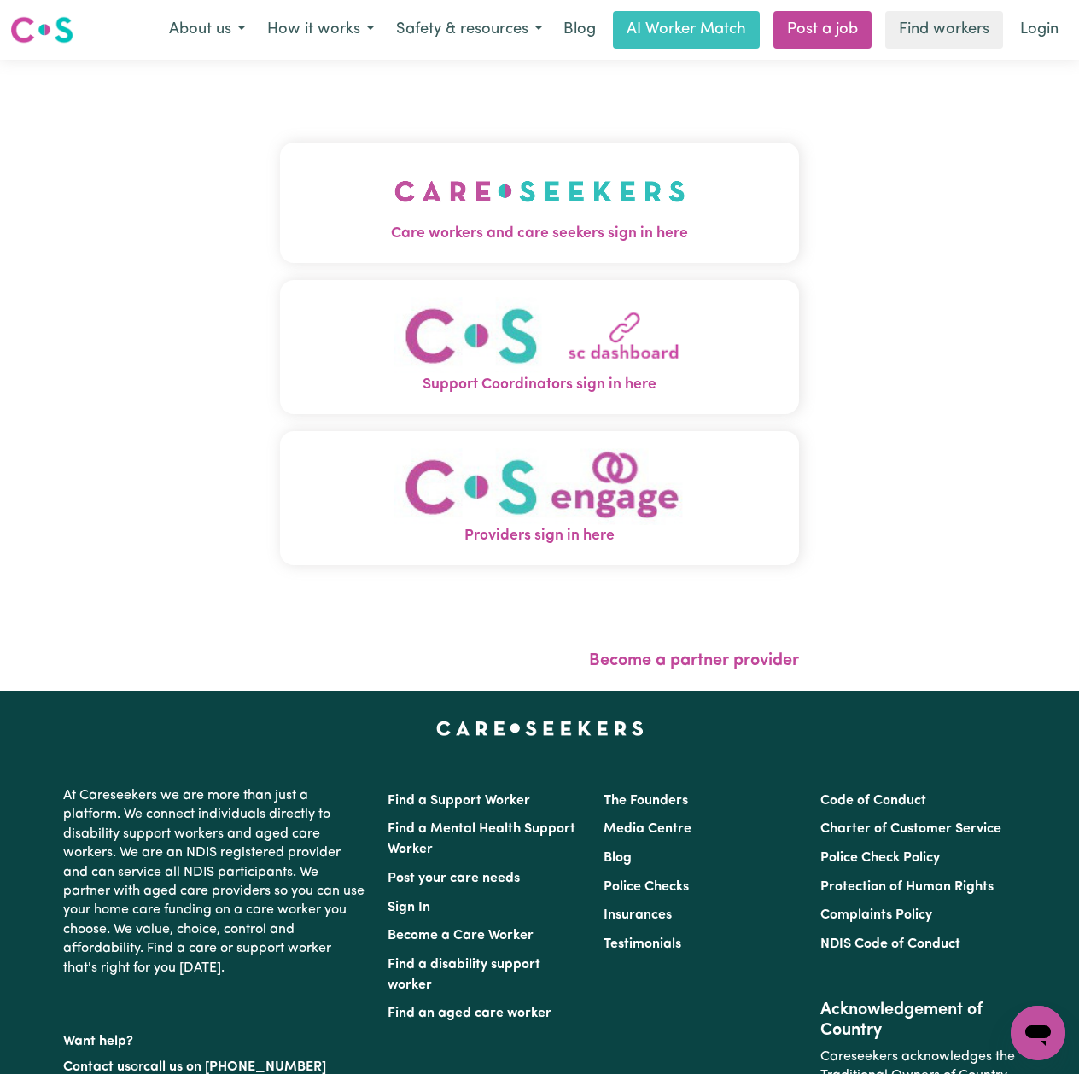
click at [362, 103] on div "Care workers and care seekers sign in here Support Coordinators sign in here Pr…" at bounding box center [539, 362] width 519 height 537
click at [332, 175] on button "Care workers and care seekers sign in here" at bounding box center [539, 203] width 519 height 120
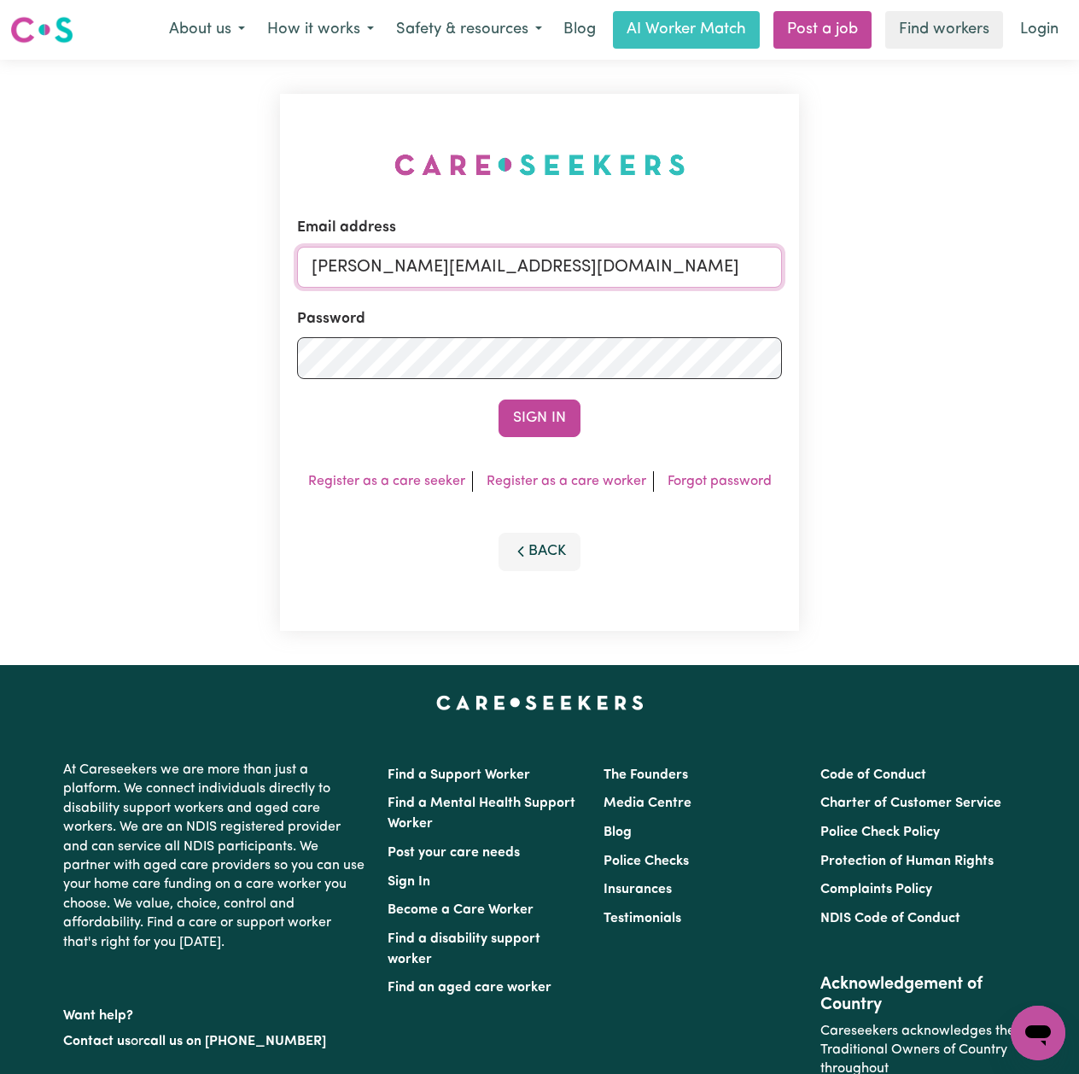
drag, startPoint x: 389, startPoint y: 271, endPoint x: 403, endPoint y: 284, distance: 18.7
click at [389, 271] on input "[PERSON_NAME][EMAIL_ADDRESS][DOMAIN_NAME]" at bounding box center [539, 267] width 485 height 41
drag, startPoint x: 398, startPoint y: 283, endPoint x: 755, endPoint y: 290, distance: 356.9
click at [755, 290] on form "Email address Superuser~[EMAIL_ADDRESS][DOMAIN_NAME] Password Sign In" at bounding box center [539, 327] width 485 height 220
type input "Superuser~[EMAIL_ADDRESS][DOMAIN_NAME]"
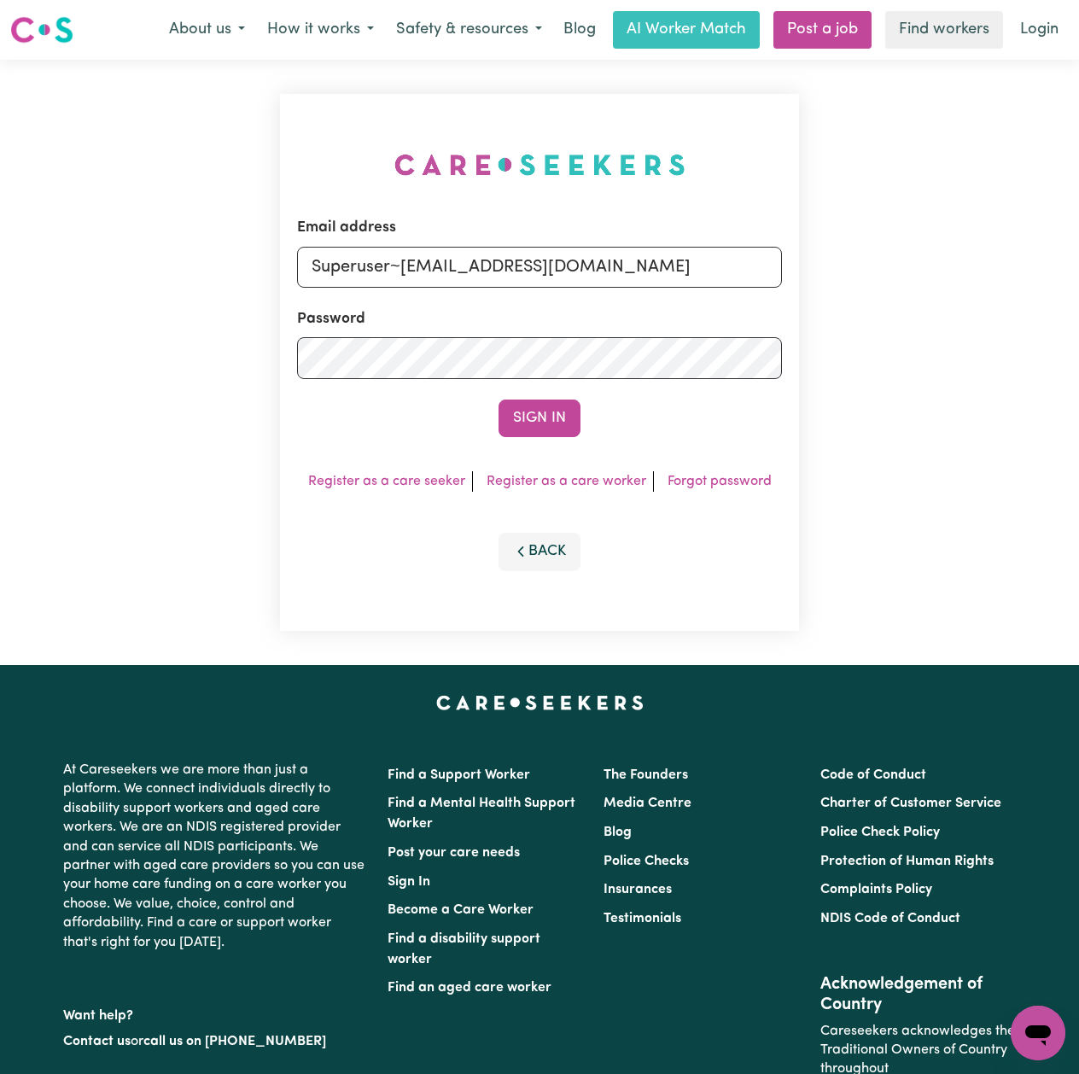
click at [521, 405] on button "Sign In" at bounding box center [540, 418] width 82 height 38
